Goal: Task Accomplishment & Management: Complete application form

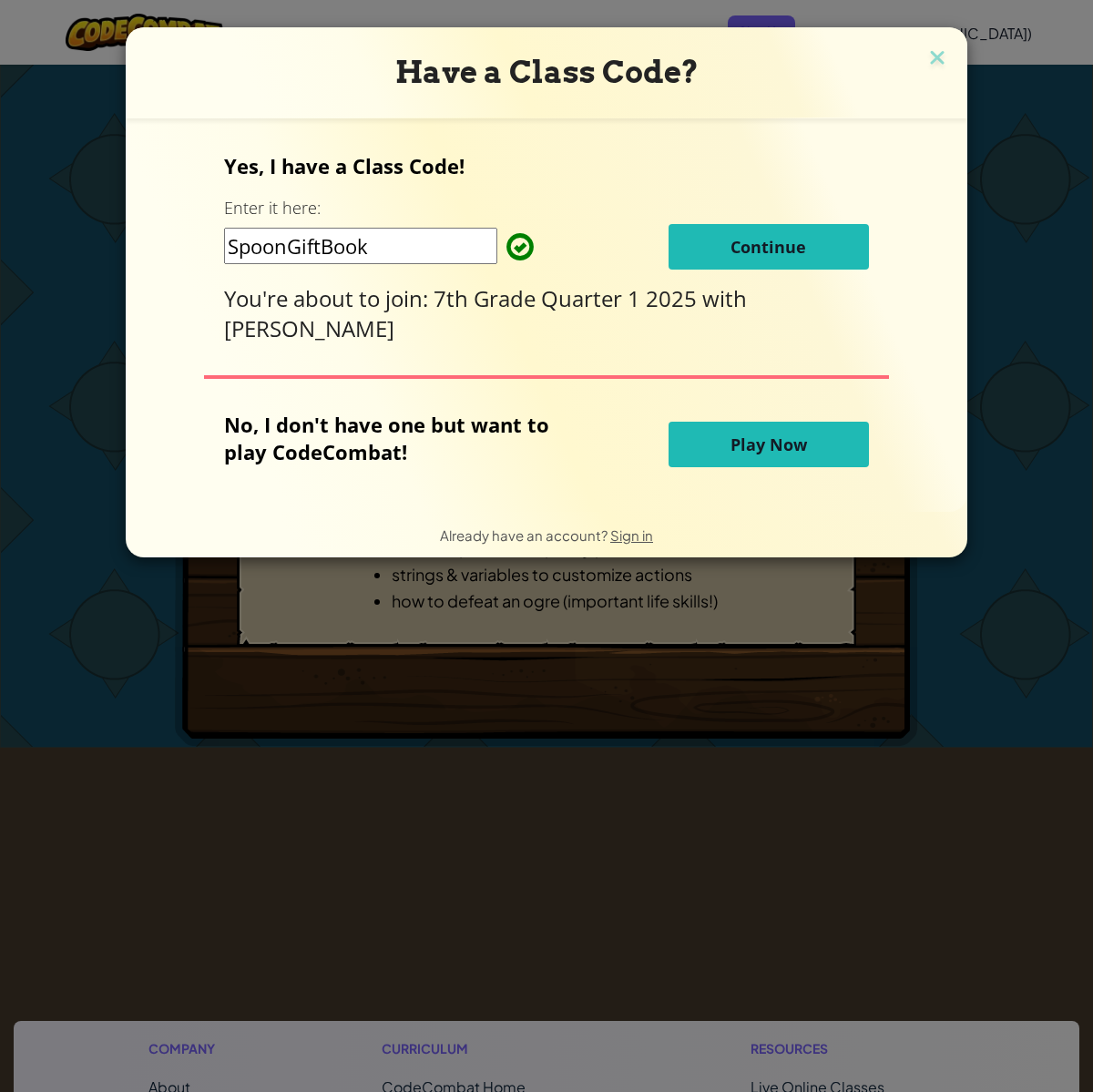
click at [712, 235] on button "Continue" at bounding box center [769, 247] width 200 height 46
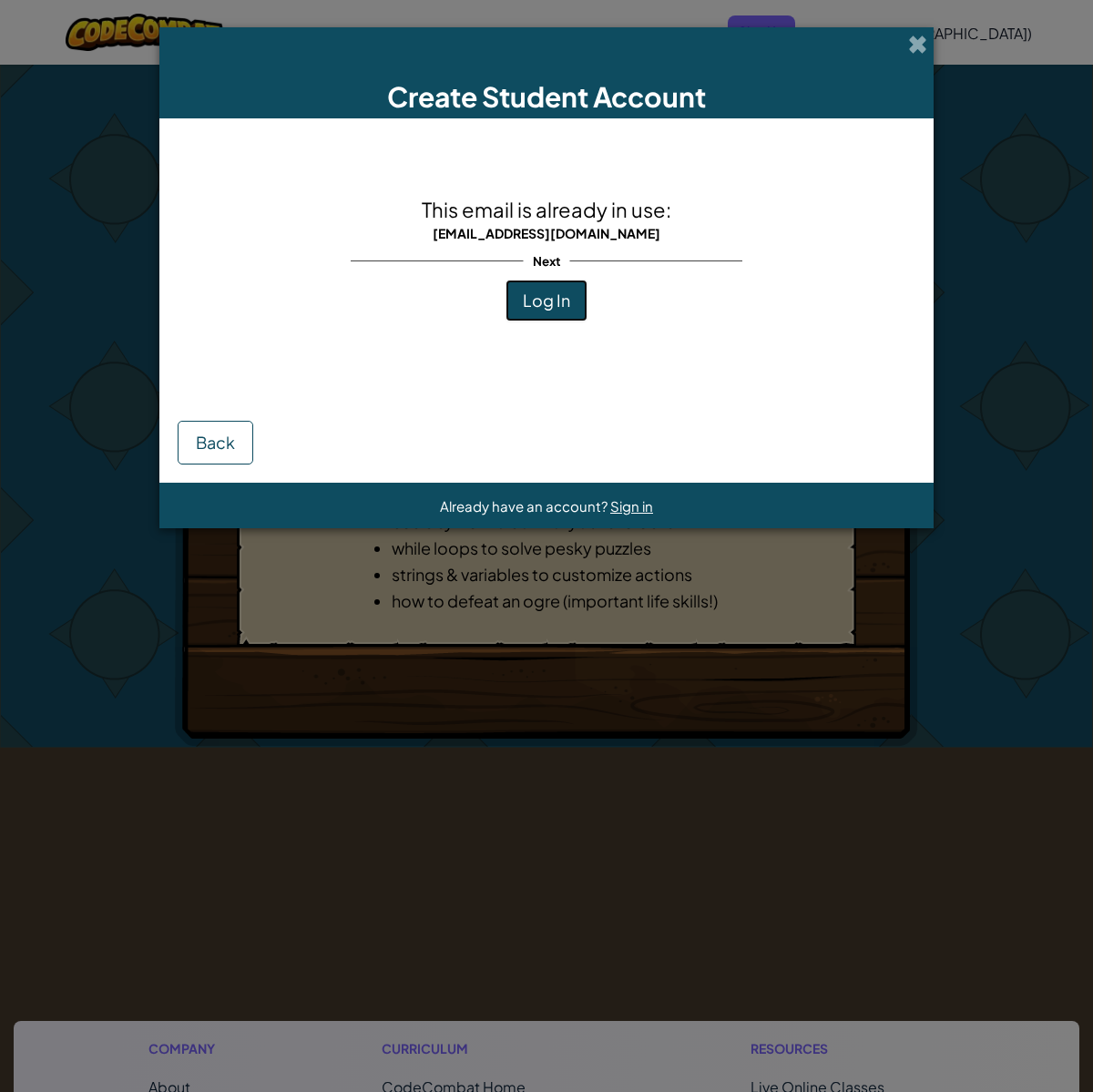
click at [530, 302] on span "Log In" at bounding box center [546, 300] width 48 height 21
